Goal: Information Seeking & Learning: Learn about a topic

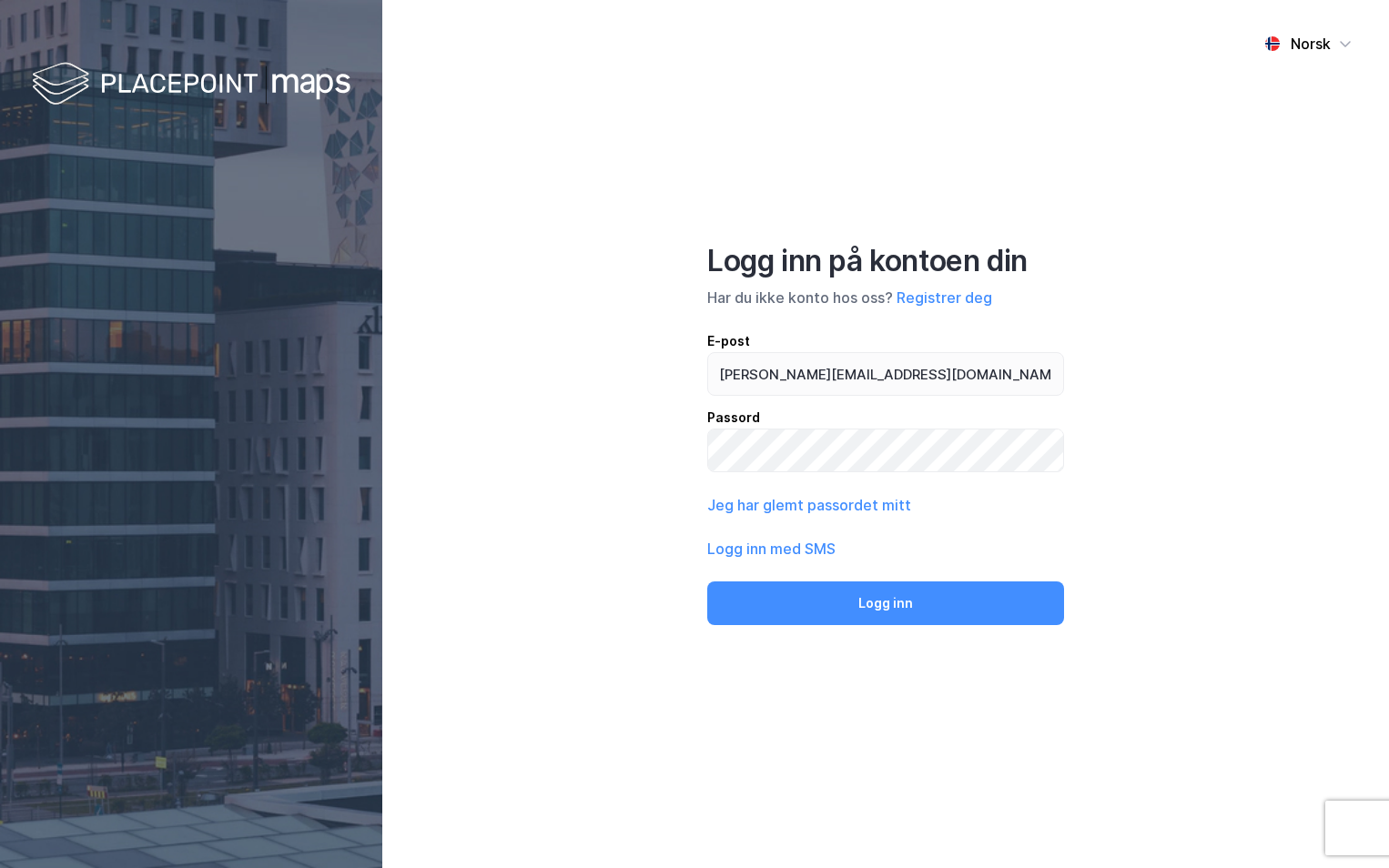
type input "[PERSON_NAME][EMAIL_ADDRESS][DOMAIN_NAME]"
click at [707, 582] on button "Logg inn" at bounding box center [886, 603] width 357 height 44
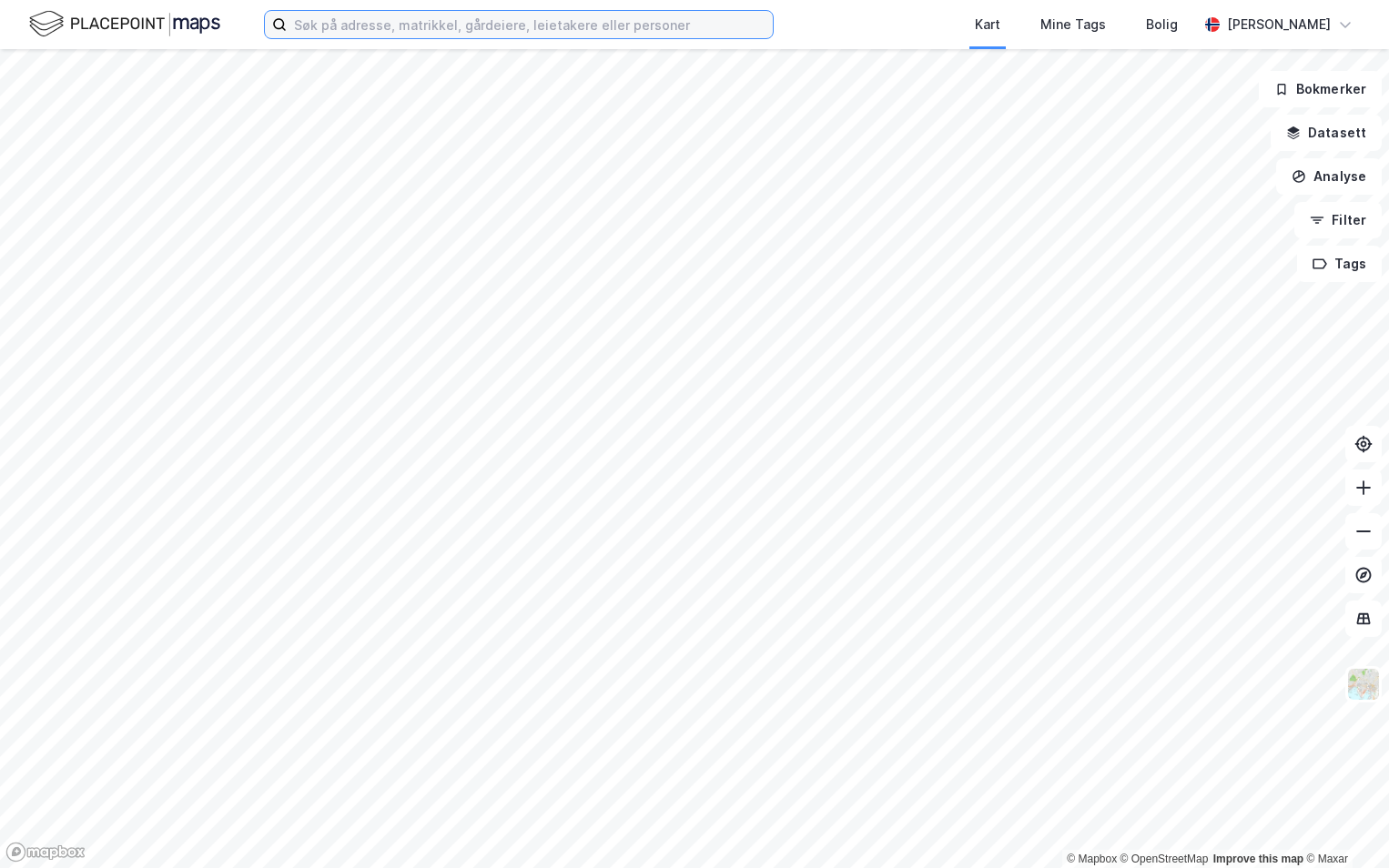
click at [408, 30] on input at bounding box center [530, 24] width 486 height 27
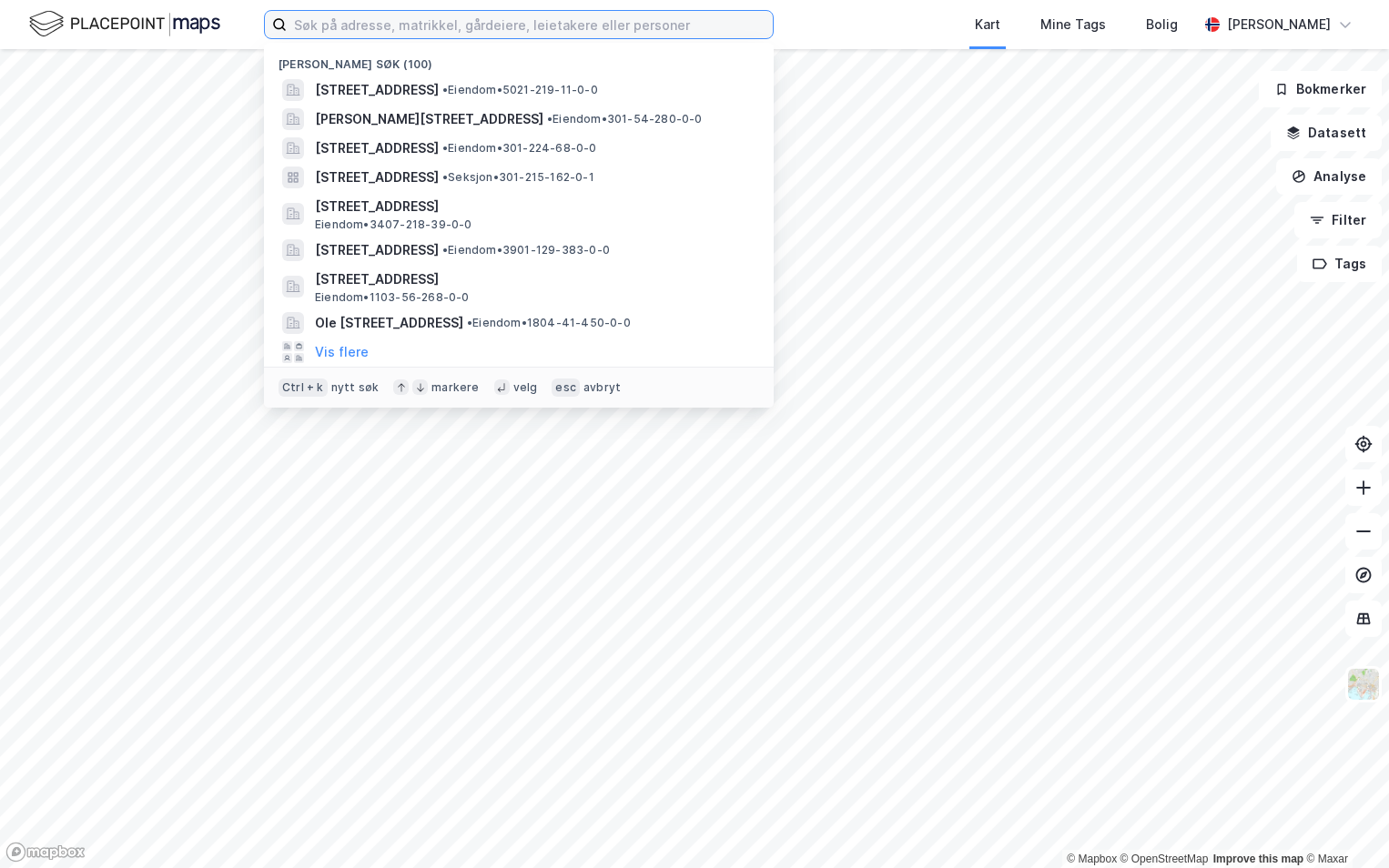
paste input "01-159/97/0/0"
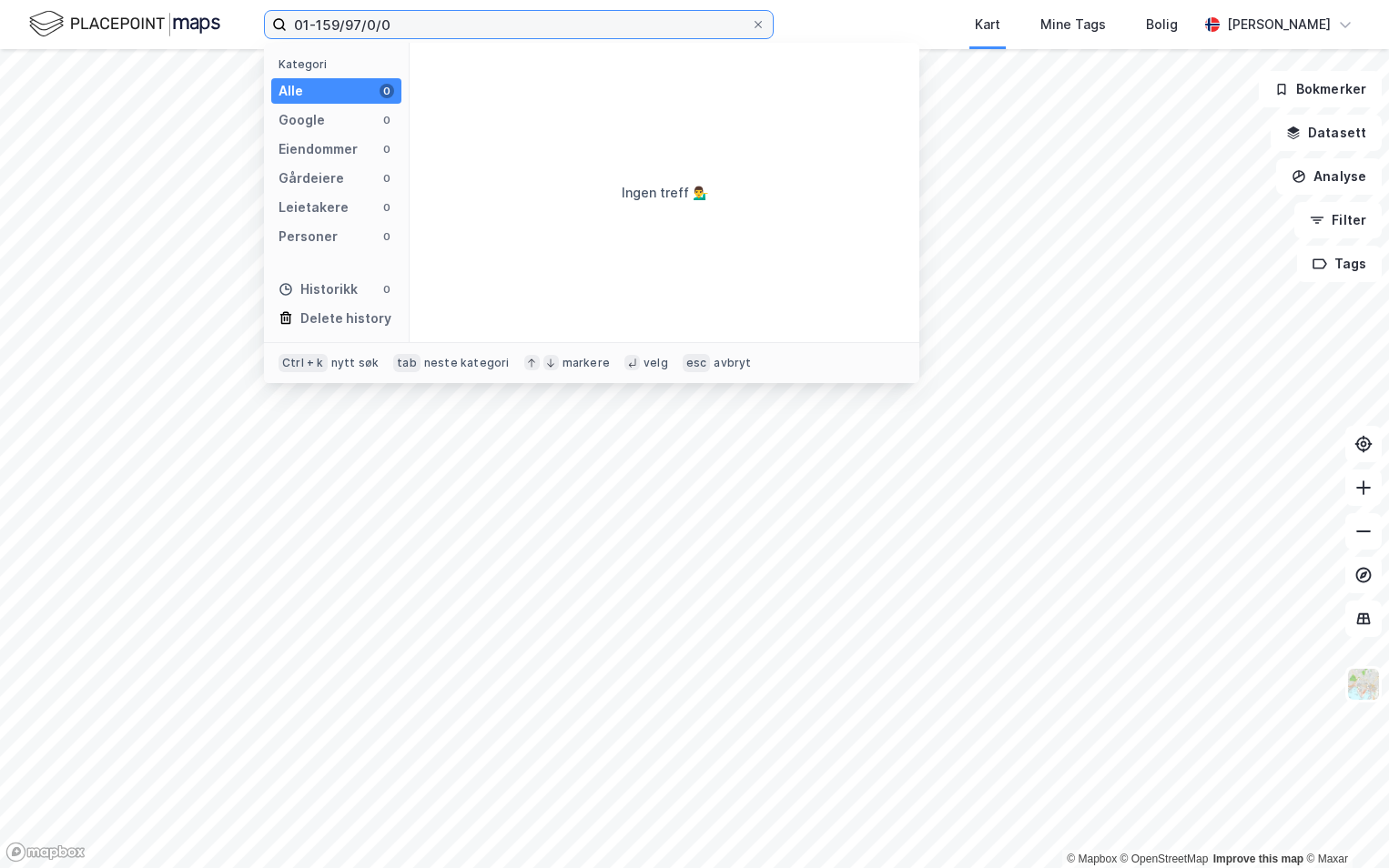
click at [292, 24] on input "01-159/97/0/0" at bounding box center [519, 24] width 464 height 27
type input "0301-159/97/0/0"
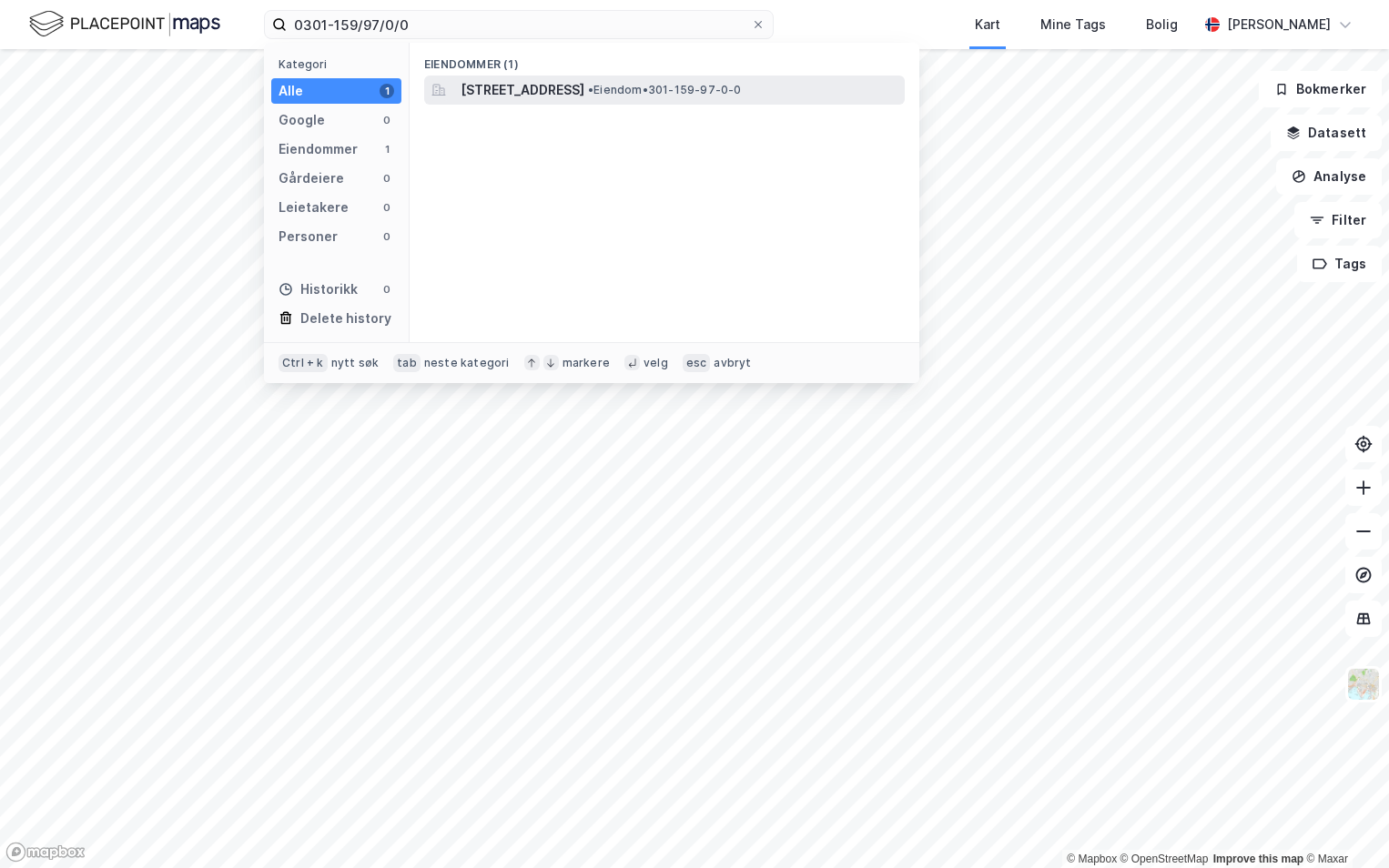
click at [540, 79] on span "[STREET_ADDRESS]" at bounding box center [522, 90] width 123 height 22
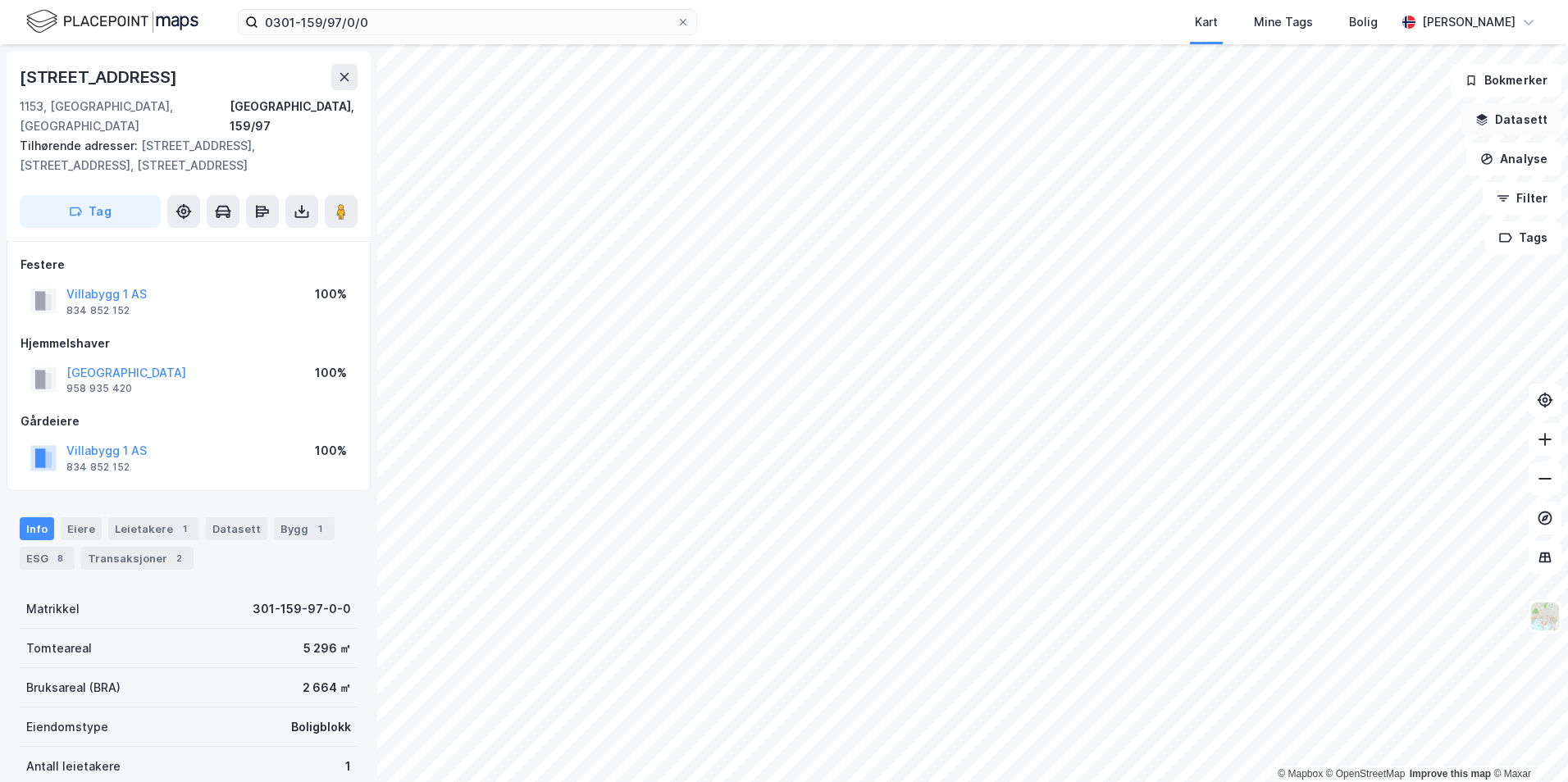
click at [1250, 116] on button "Datasett" at bounding box center [1511, 119] width 100 height 33
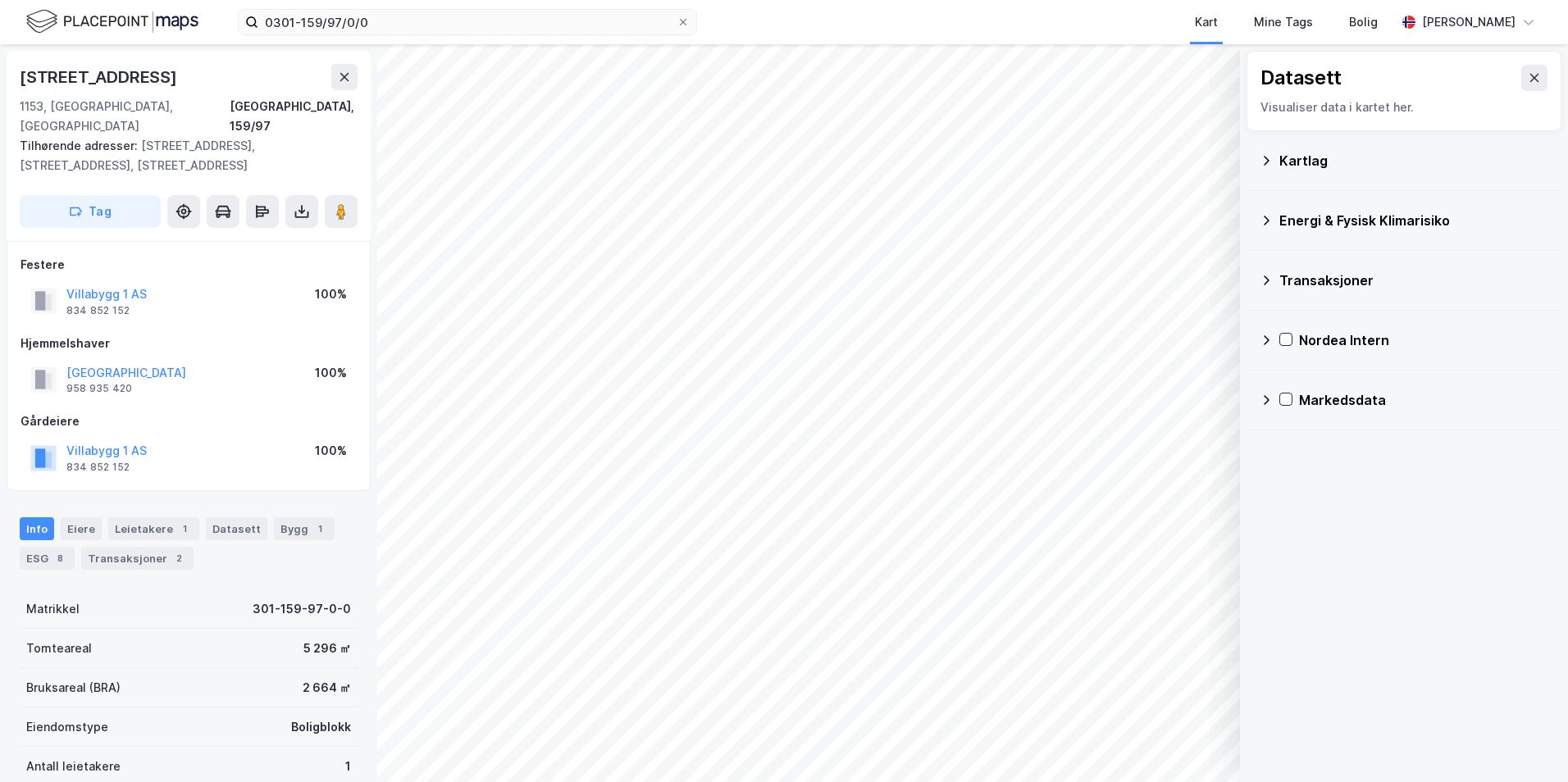
click at [1250, 160] on div "Kartlag" at bounding box center [1403, 161] width 289 height 40
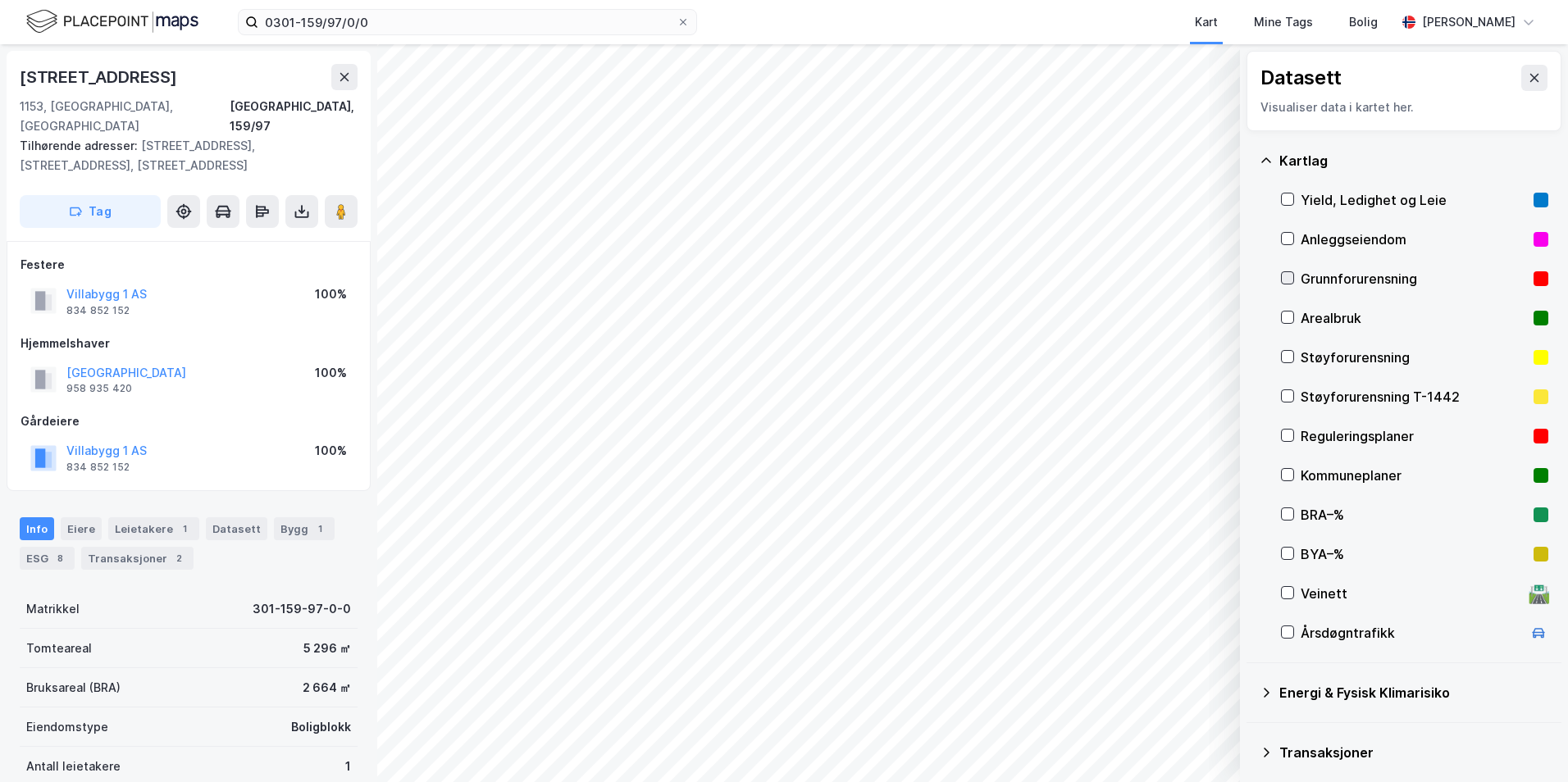
click at [1250, 279] on icon at bounding box center [1287, 277] width 11 height 11
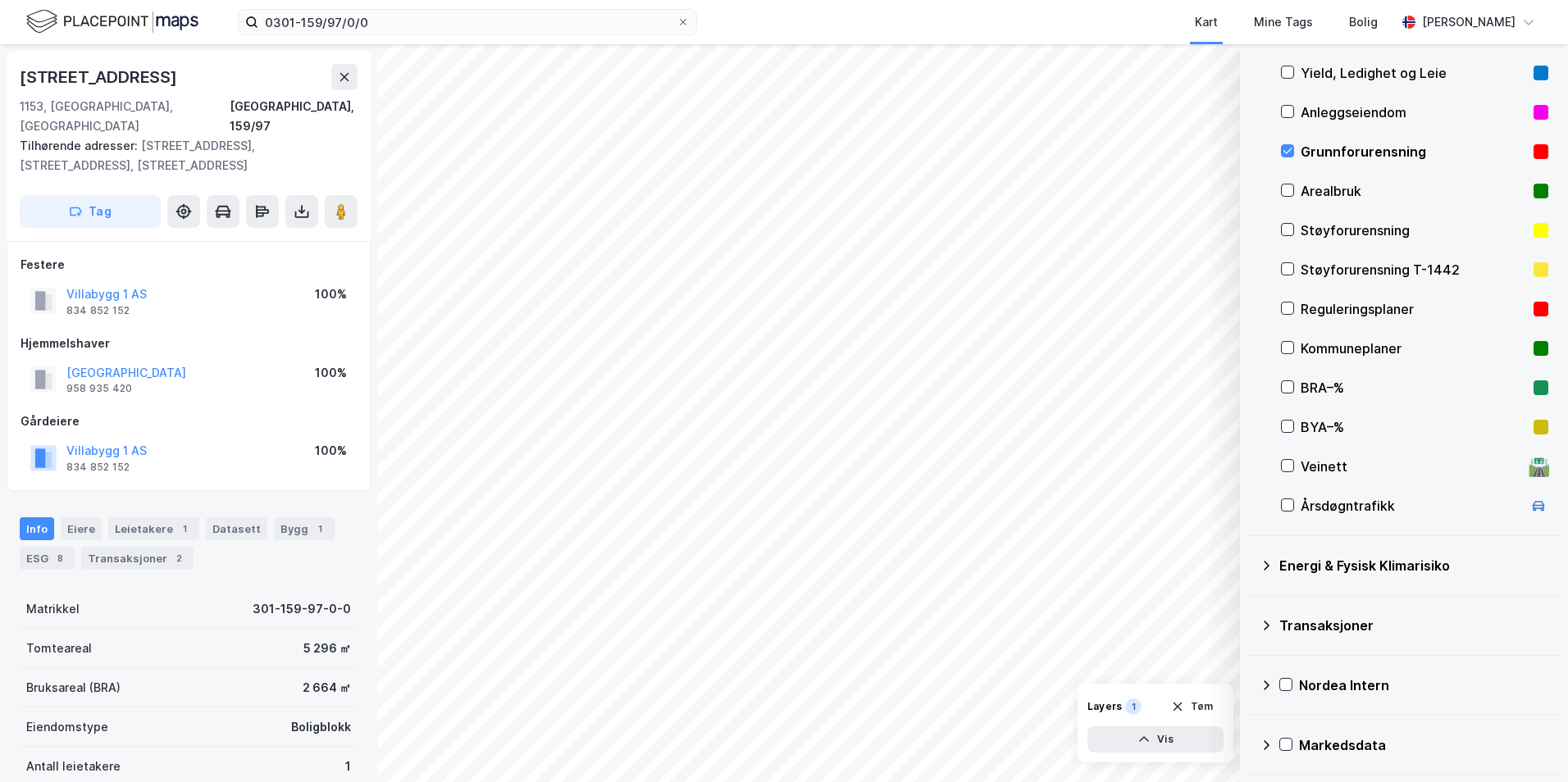
click at [1250, 561] on div "Energi & Fysisk Klimarisiko" at bounding box center [1403, 566] width 289 height 40
click at [1250, 605] on icon at bounding box center [1307, 605] width 9 height 6
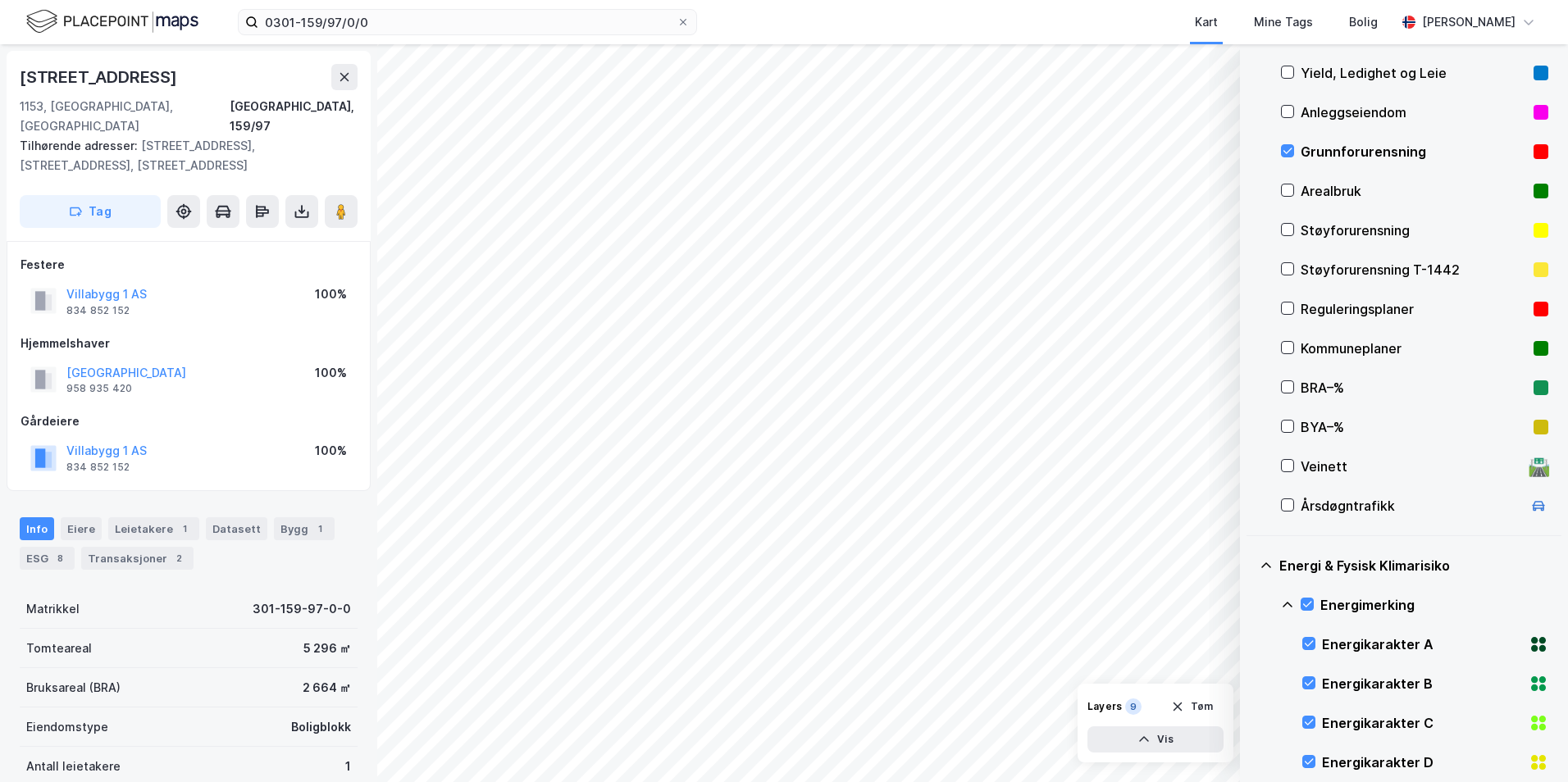
click at [1250, 605] on icon at bounding box center [1287, 605] width 13 height 13
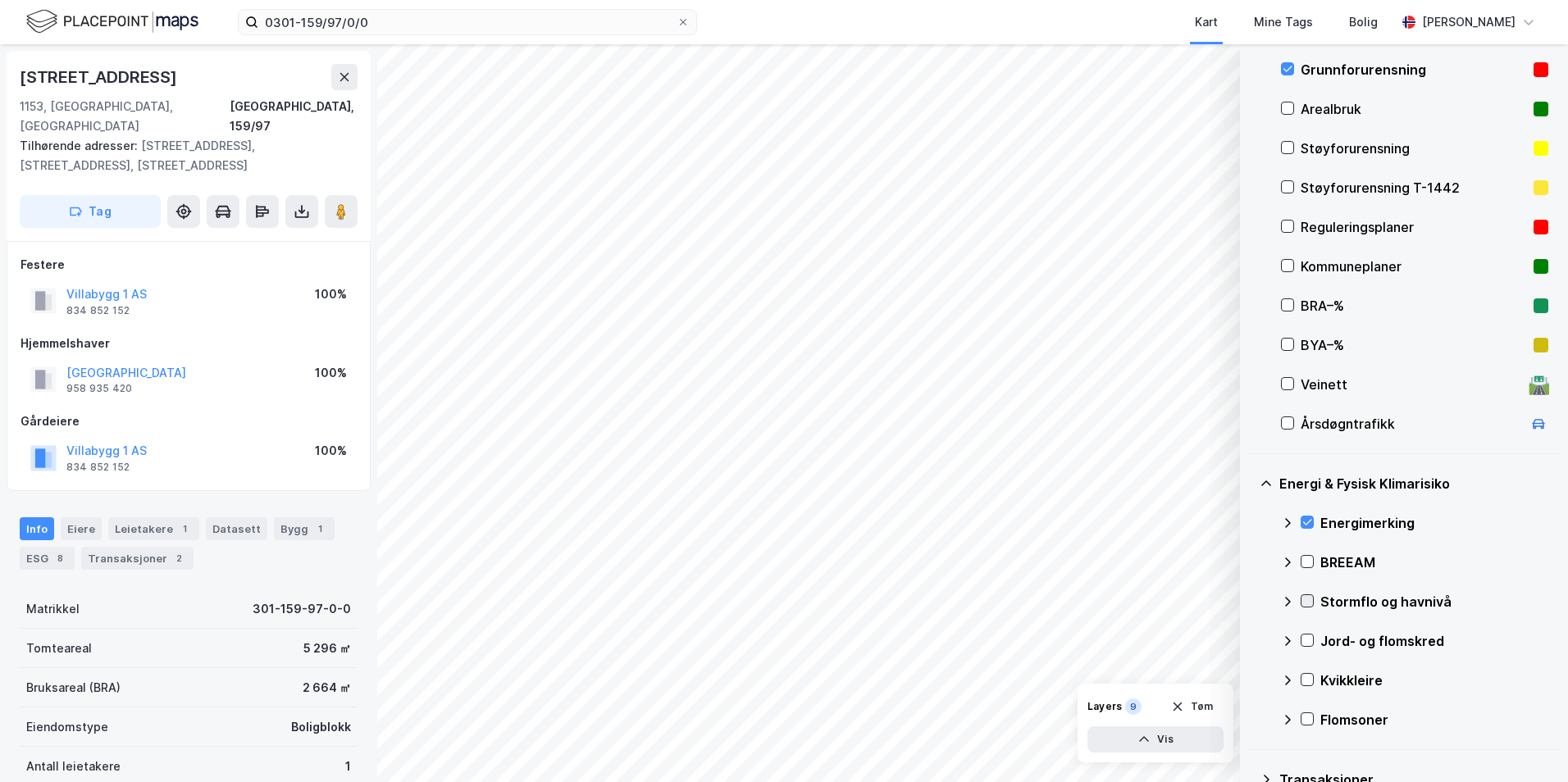
click at [1250, 595] on div at bounding box center [1307, 601] width 13 height 13
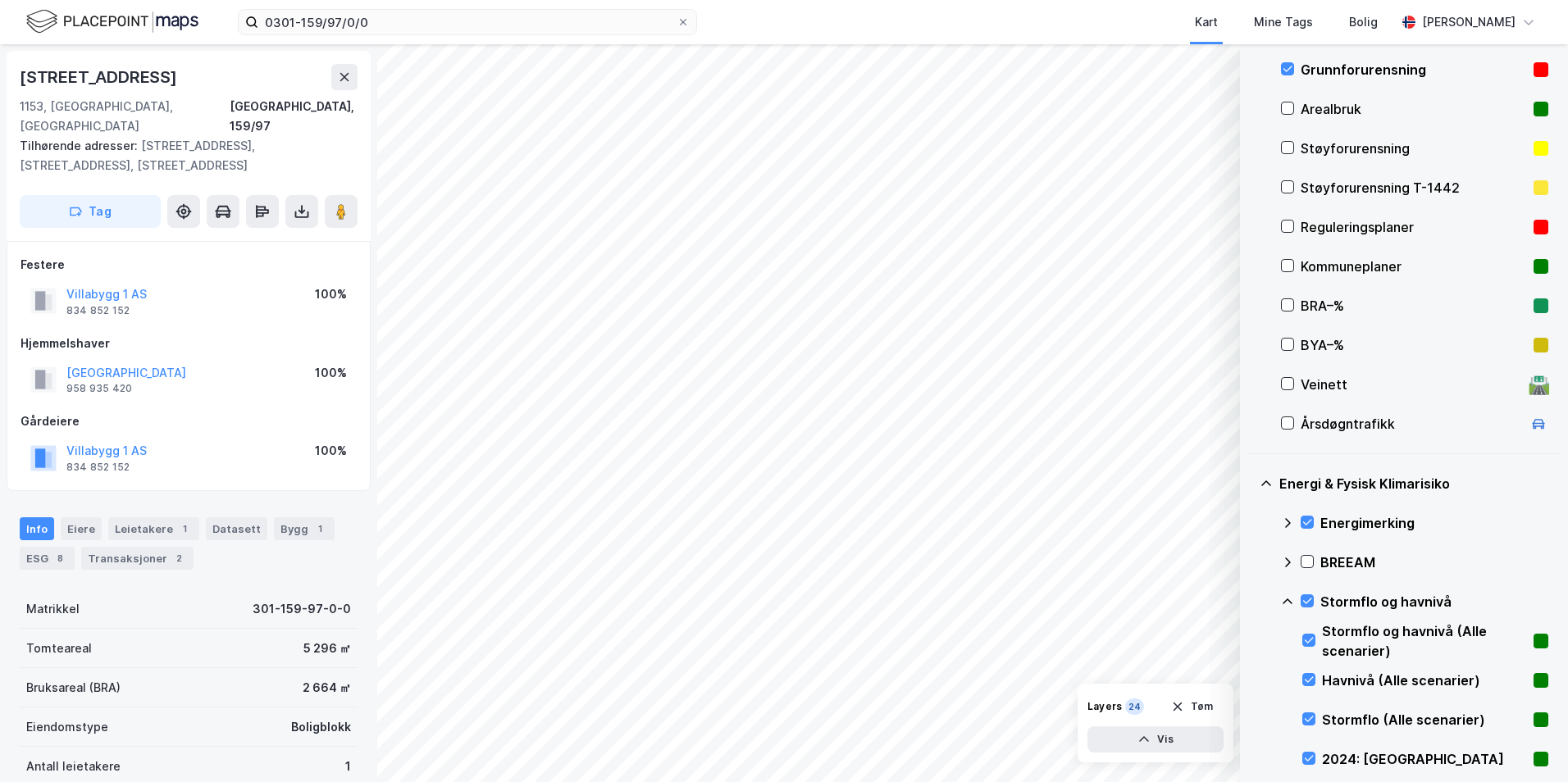
click at [1250, 600] on icon at bounding box center [1287, 601] width 10 height 6
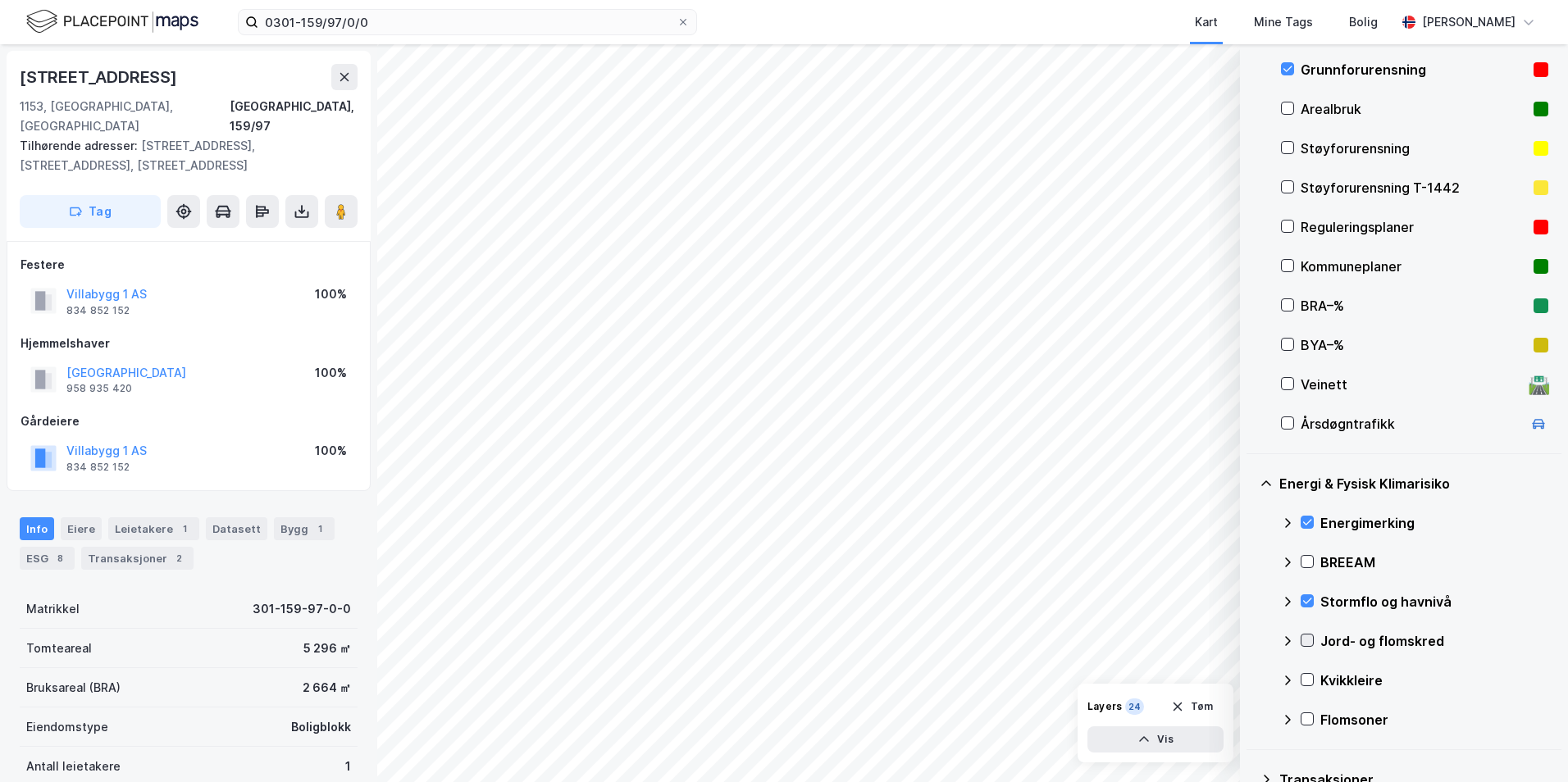
click at [1250, 641] on icon at bounding box center [1307, 640] width 11 height 11
click at [1250, 640] on icon at bounding box center [1287, 641] width 10 height 6
click at [1250, 677] on icon at bounding box center [1307, 680] width 11 height 11
click at [1250, 680] on icon at bounding box center [1287, 680] width 10 height 6
click at [1250, 723] on icon at bounding box center [1307, 718] width 11 height 11
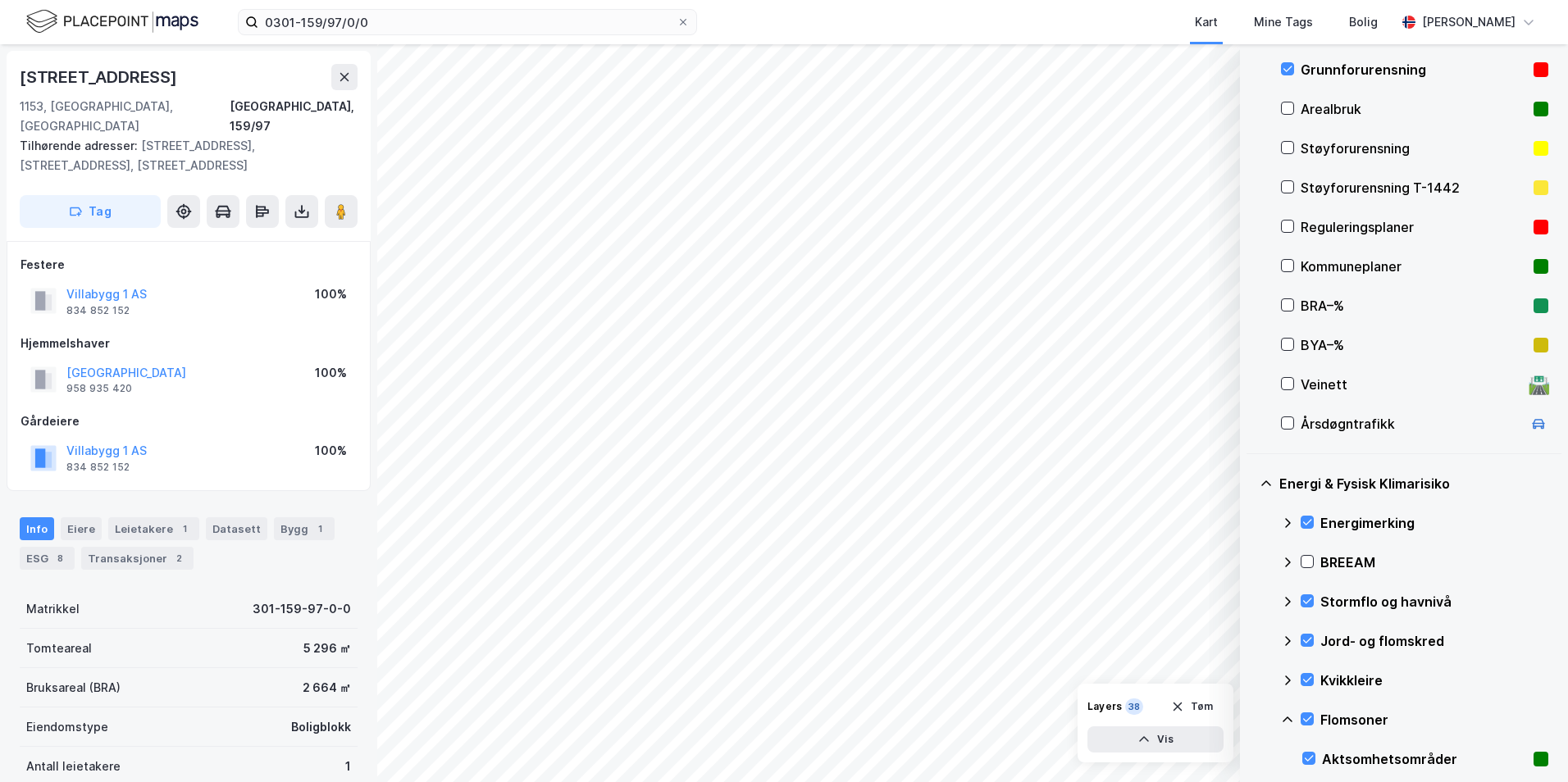
click at [1250, 722] on icon at bounding box center [1287, 719] width 13 height 13
